Goal: Navigation & Orientation: Find specific page/section

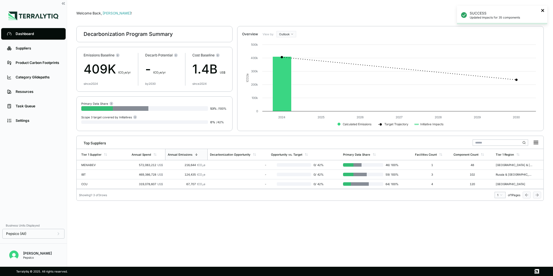
click at [543, 10] on icon "close" at bounding box center [542, 10] width 3 height 3
click at [31, 46] on div "Suppliers" at bounding box center [38, 48] width 44 height 5
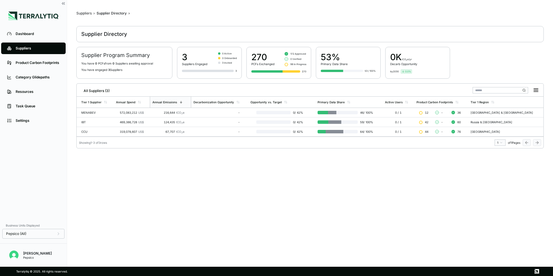
click at [209, 186] on main "Suppliers › Supplier Directory › Supplier Directory Supplier Program Summary Yo…" at bounding box center [309, 135] width 467 height 248
